Goal: Information Seeking & Learning: Learn about a topic

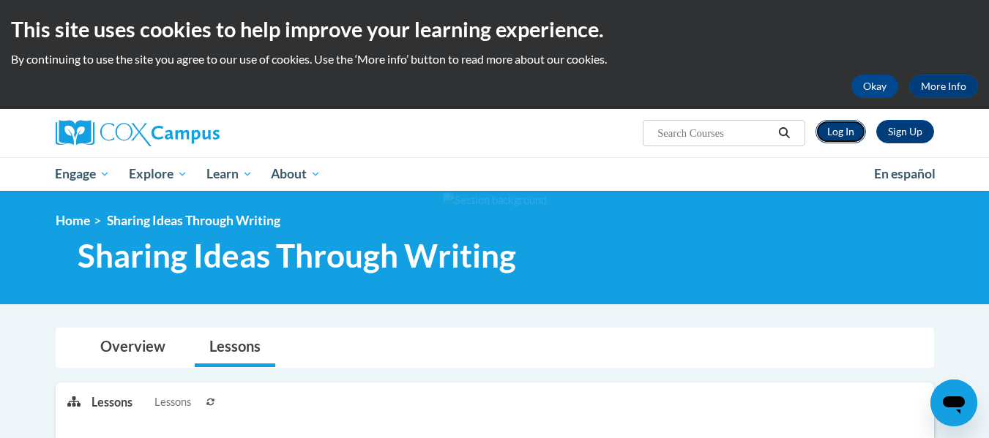
click at [842, 130] on link "Log In" at bounding box center [840, 131] width 51 height 23
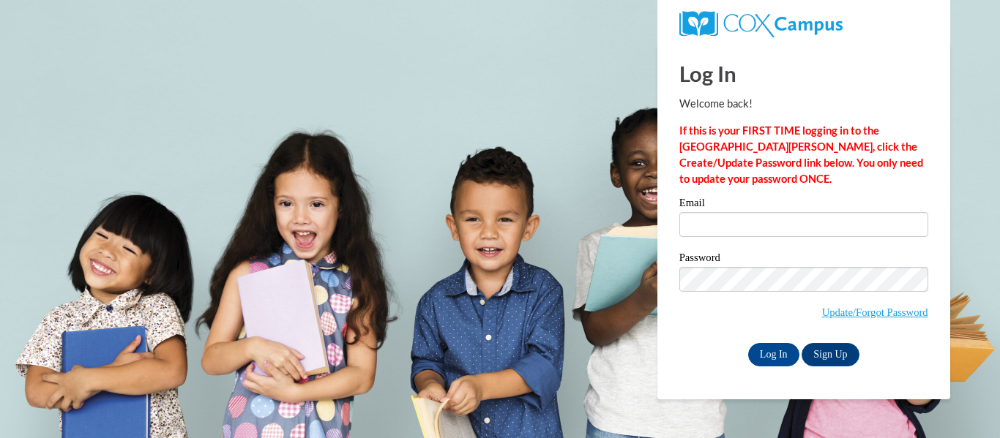
click at [784, 192] on div "Log In Welcome back! If this is your FIRST TIME logging in to the NEW Cox Campu…" at bounding box center [803, 205] width 249 height 323
type input "shavonne.macek@aol.com"
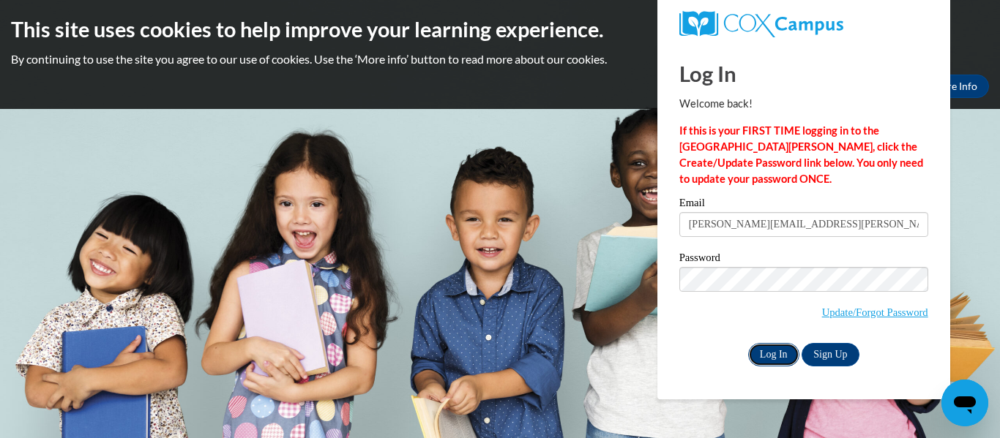
click at [761, 345] on input "Log In" at bounding box center [773, 354] width 51 height 23
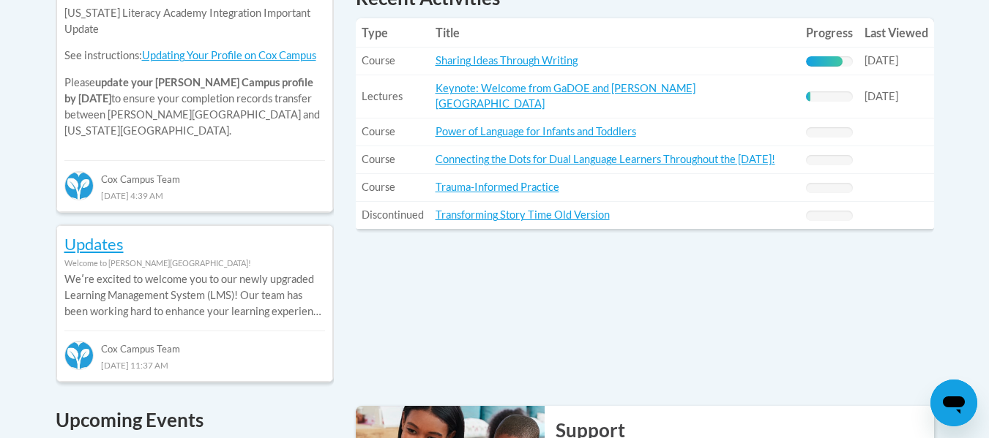
scroll to position [685, 0]
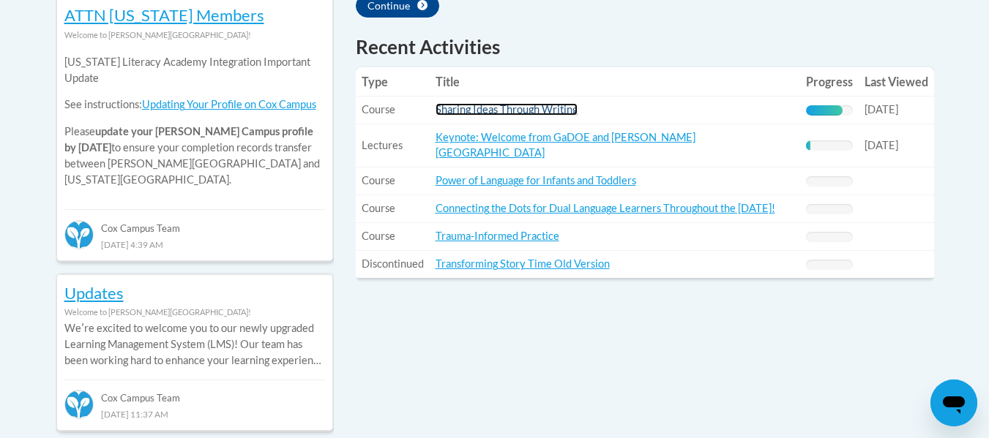
click at [521, 108] on link "Sharing Ideas Through Writing" at bounding box center [506, 109] width 142 height 12
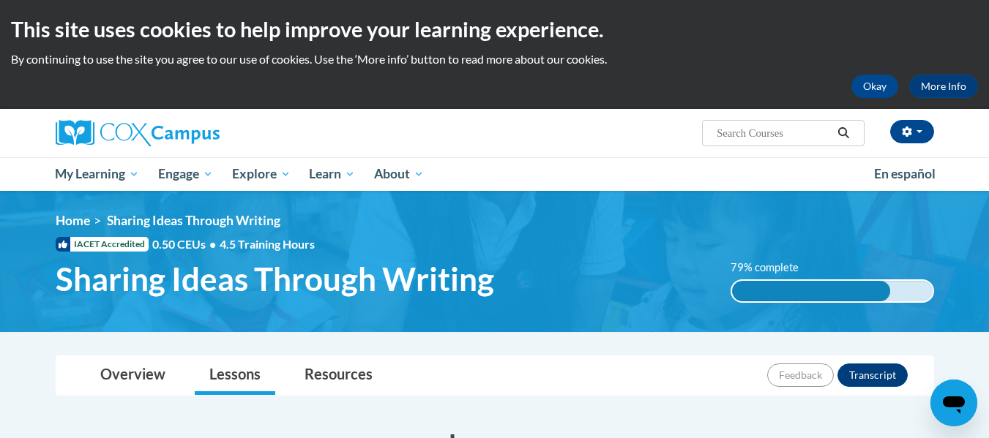
click at [521, 108] on div "This site uses cookies to help improve your learning experience. By continuing …" at bounding box center [494, 54] width 989 height 109
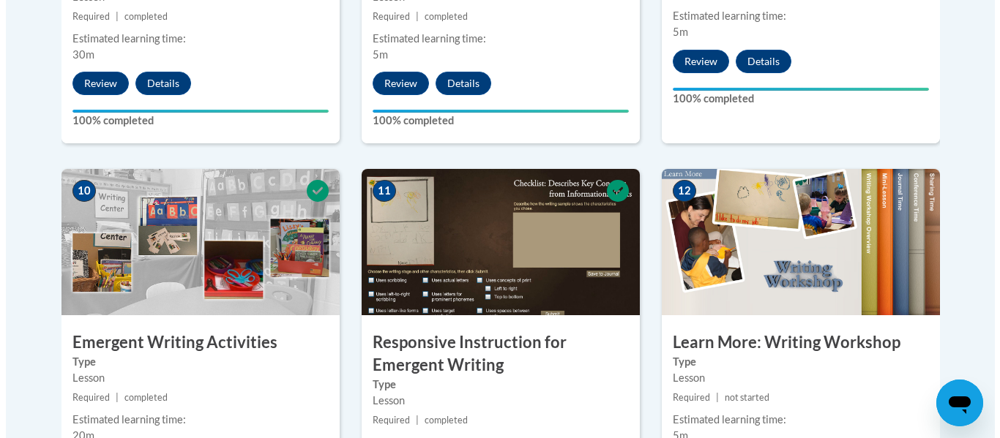
scroll to position [1918, 0]
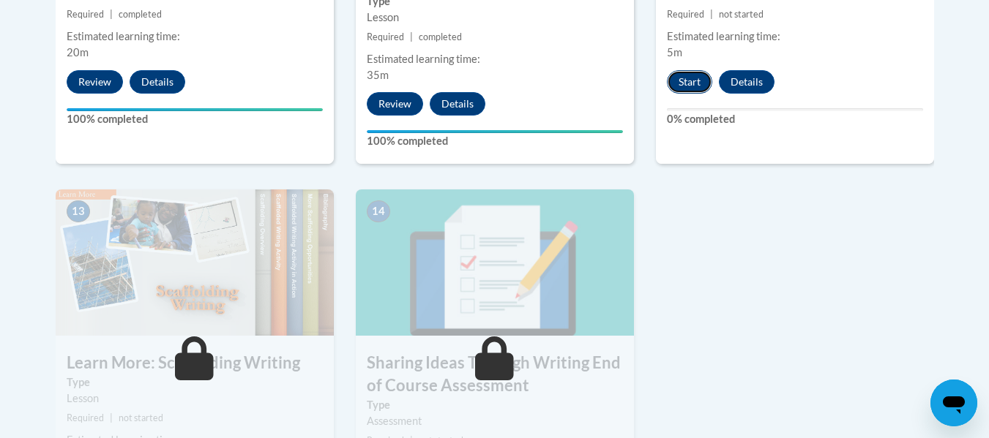
click at [688, 70] on button "Start" at bounding box center [689, 81] width 45 height 23
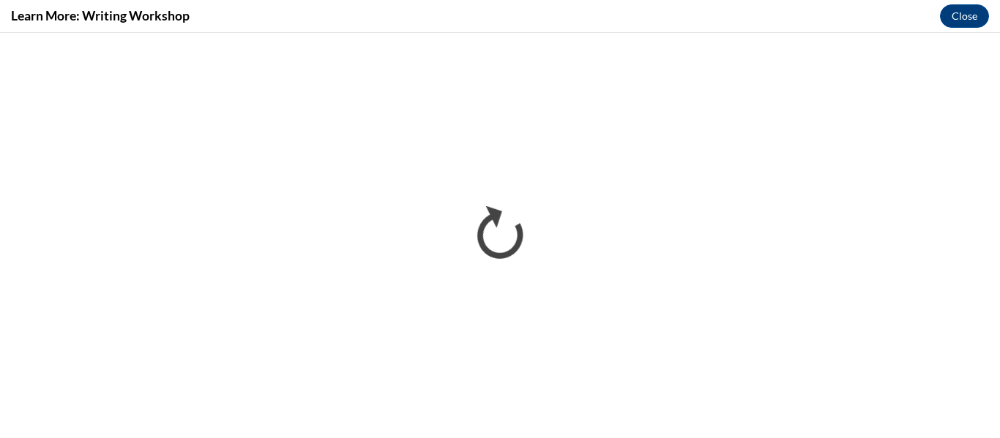
scroll to position [0, 0]
click at [955, 20] on button "Close" at bounding box center [964, 15] width 49 height 23
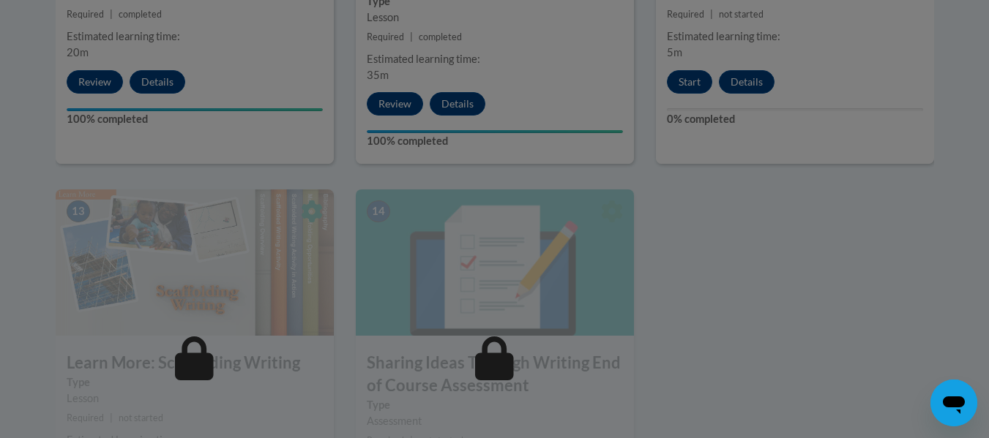
click at [868, 305] on div at bounding box center [494, 219] width 989 height 438
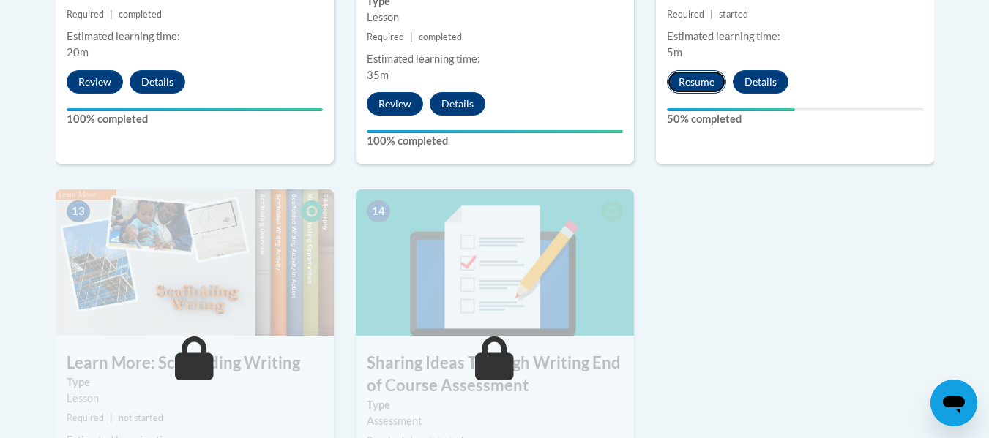
click at [706, 70] on button "Resume" at bounding box center [696, 81] width 59 height 23
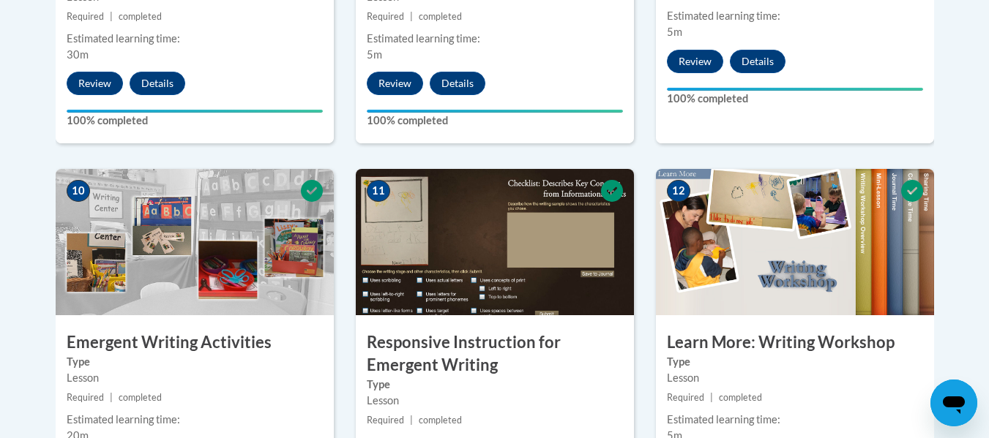
scroll to position [1918, 0]
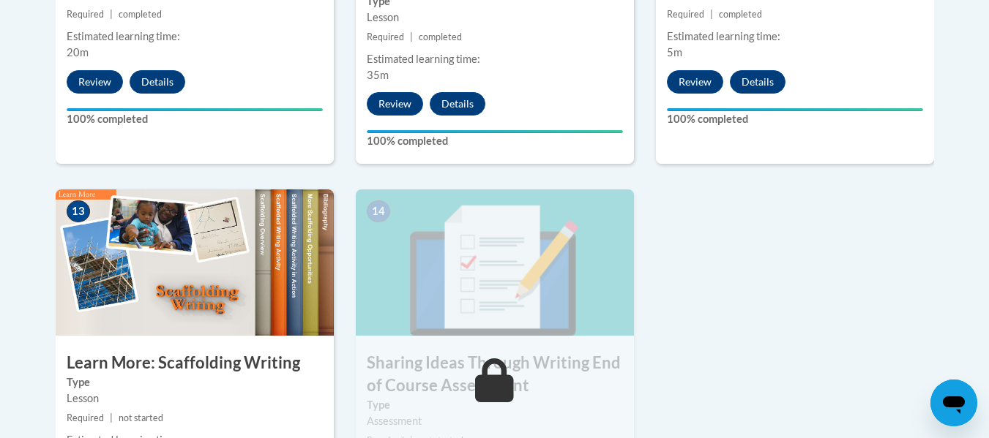
click at [334, 384] on div "13 Learn More: Scaffolding Writing Type Lesson Required | not started Estimated…" at bounding box center [195, 380] width 300 height 381
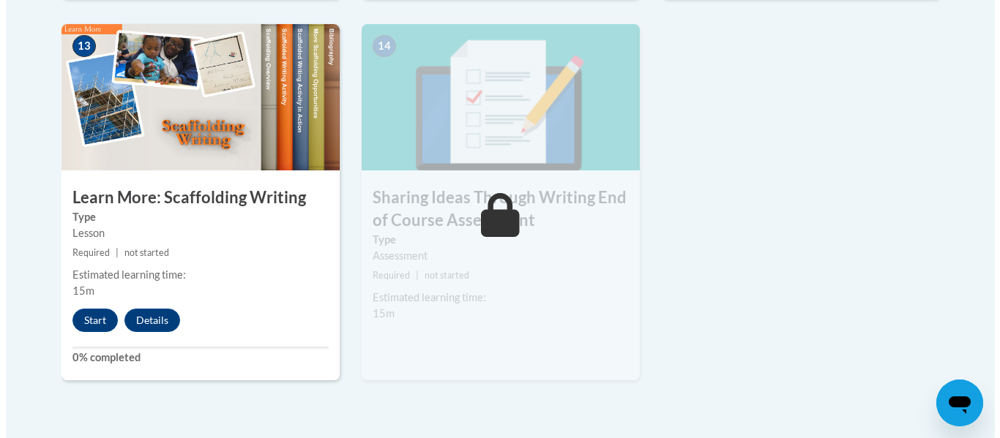
scroll to position [2123, 0]
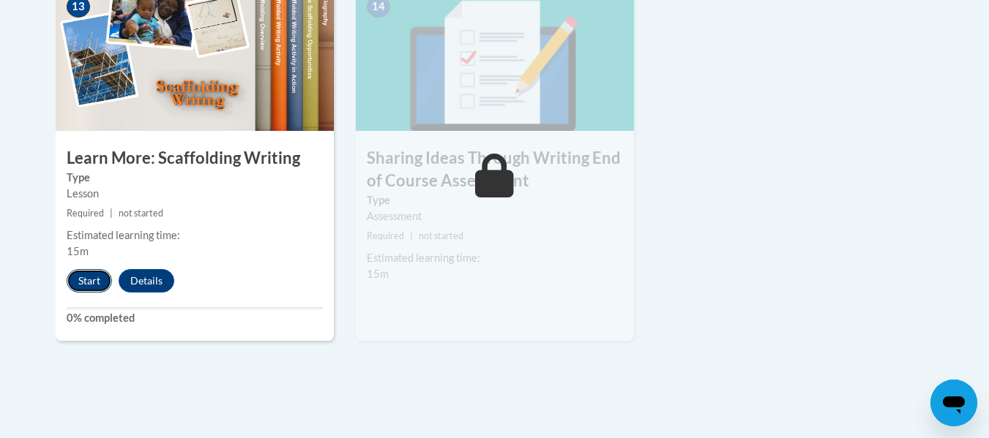
click at [85, 269] on button "Start" at bounding box center [89, 280] width 45 height 23
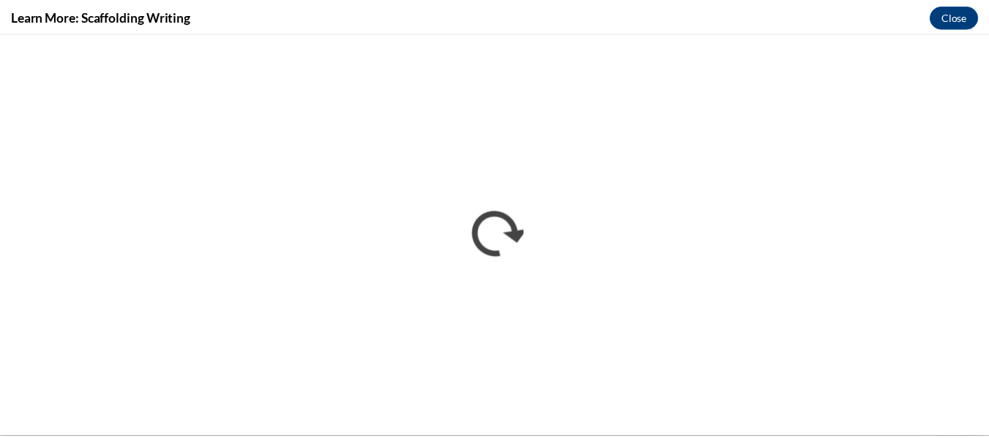
scroll to position [0, 0]
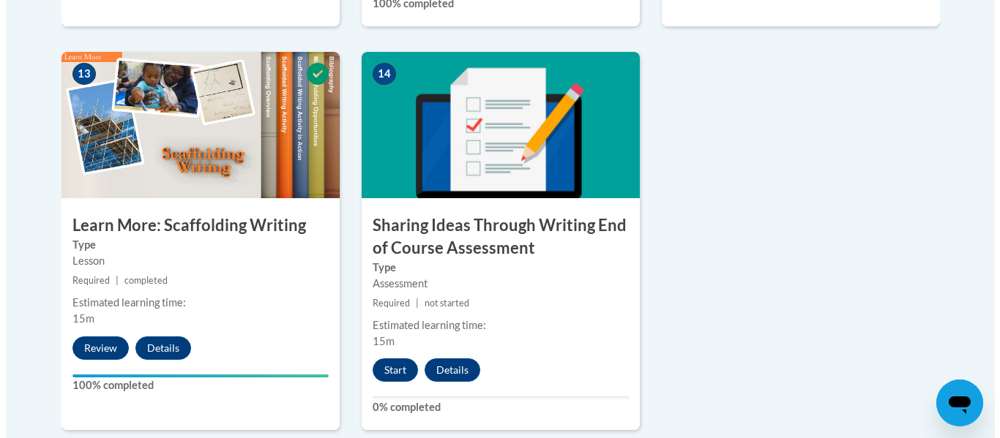
scroll to position [2056, 0]
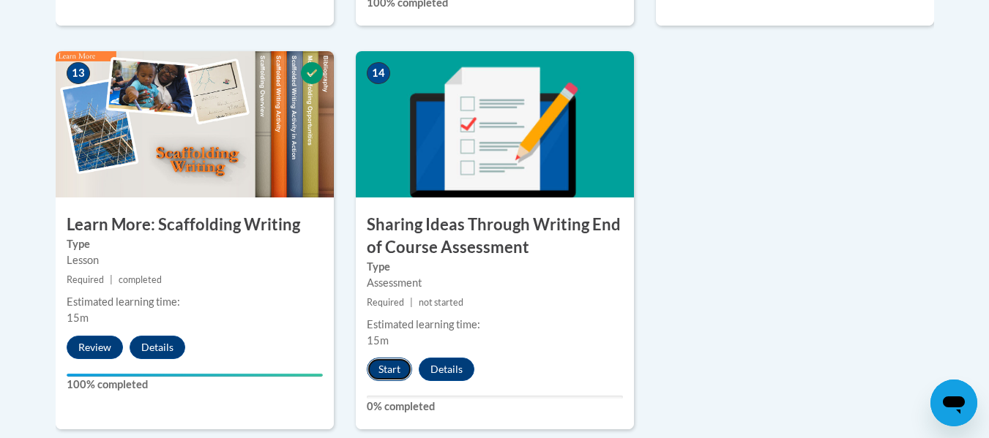
click at [388, 358] on button "Start" at bounding box center [389, 369] width 45 height 23
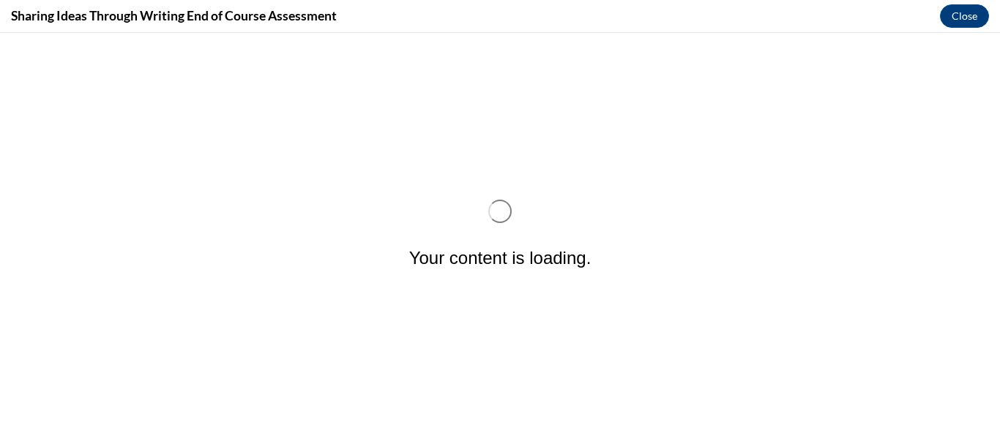
scroll to position [0, 0]
click at [580, 243] on div "Your content is loading." at bounding box center [500, 236] width 182 height 72
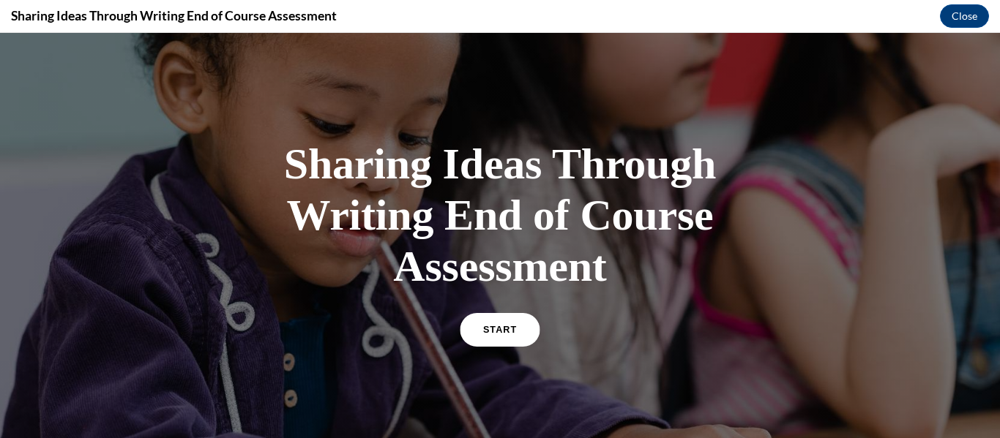
click at [483, 332] on span "START" at bounding box center [500, 330] width 34 height 11
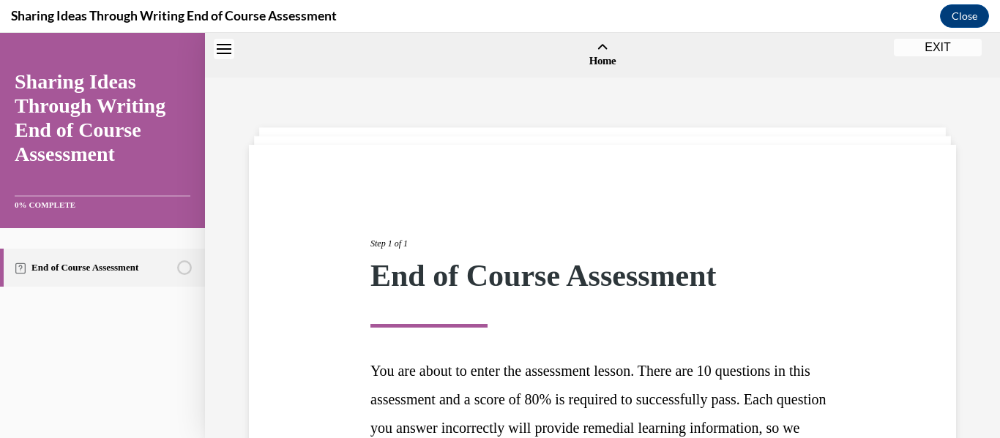
scroll to position [45, 0]
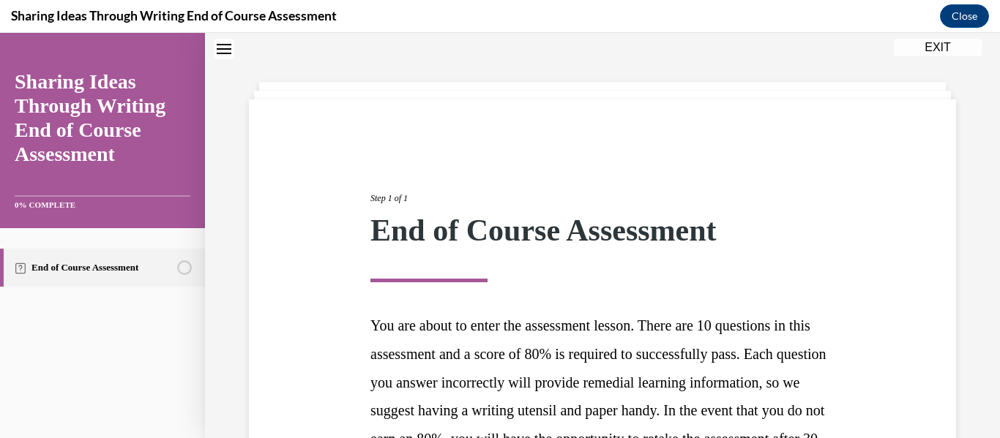
click at [591, 288] on div "Step 1 of 1 End of Course Assessment You are about to enter the assessment less…" at bounding box center [602, 363] width 486 height 411
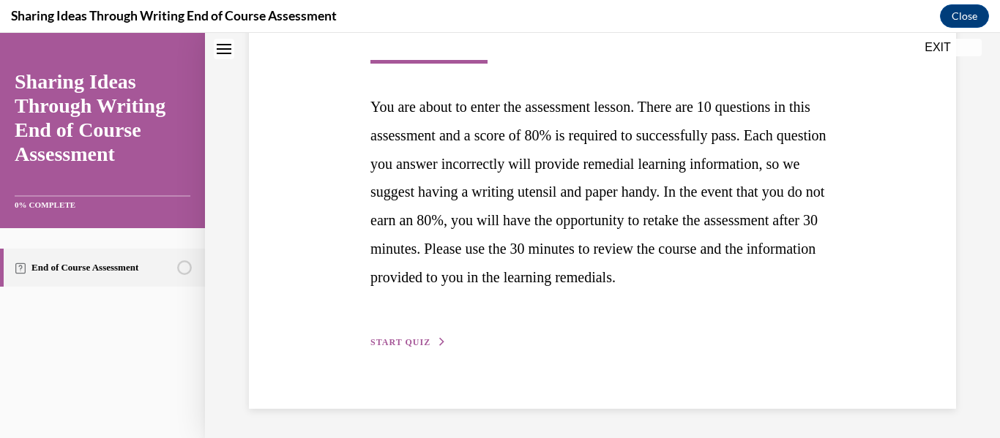
scroll to position [293, 0]
